Goal: Navigation & Orientation: Find specific page/section

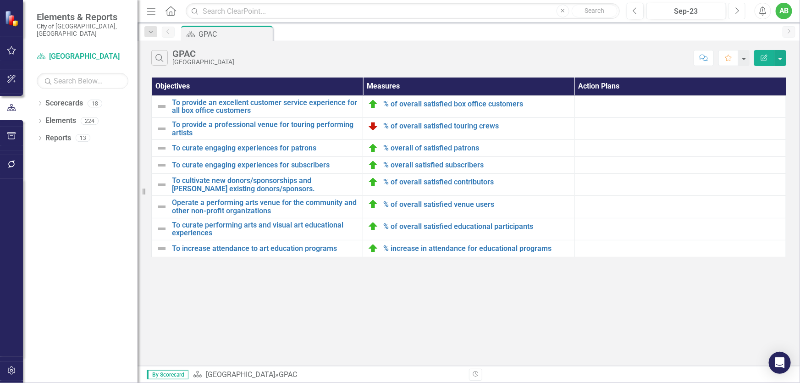
click at [740, 6] on button "Next" at bounding box center [736, 11] width 17 height 16
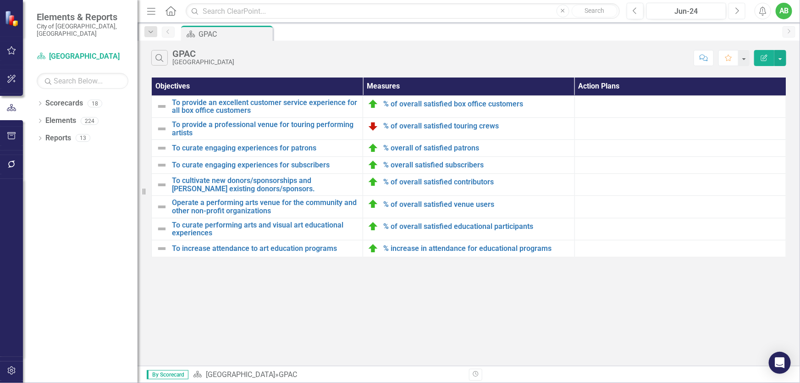
click at [740, 6] on button "Next" at bounding box center [736, 11] width 17 height 16
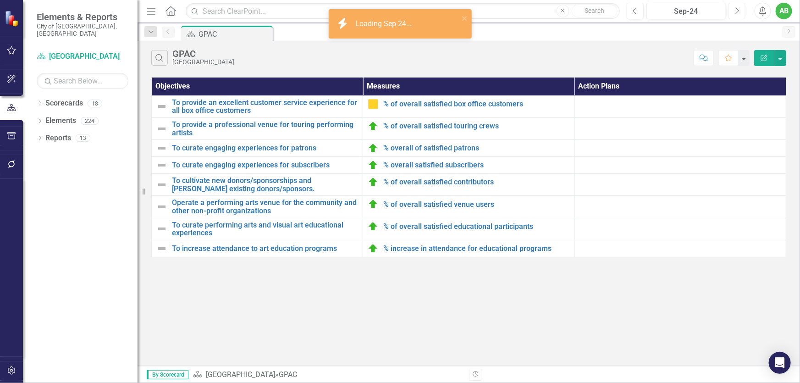
click at [740, 6] on button "Next" at bounding box center [736, 11] width 17 height 16
